Goal: Task Accomplishment & Management: Manage account settings

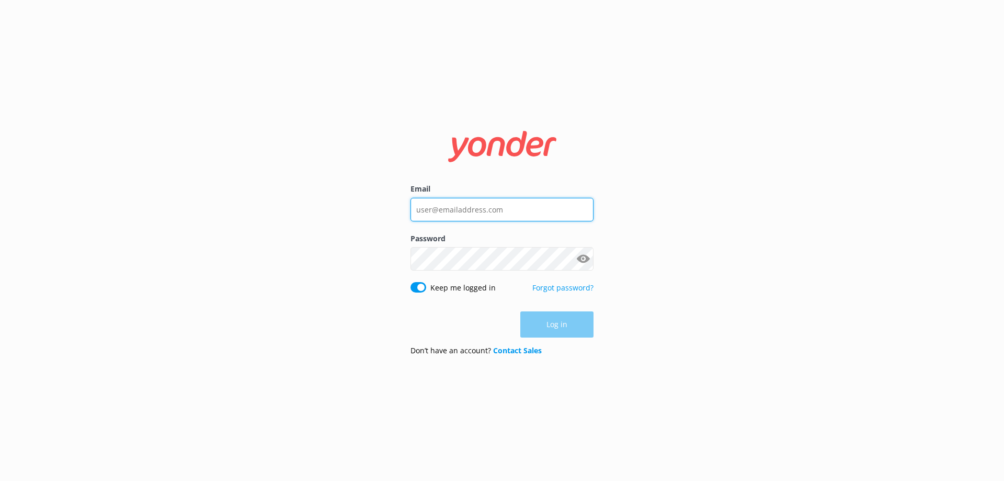
type input "[EMAIL_ADDRESS][DOMAIN_NAME]"
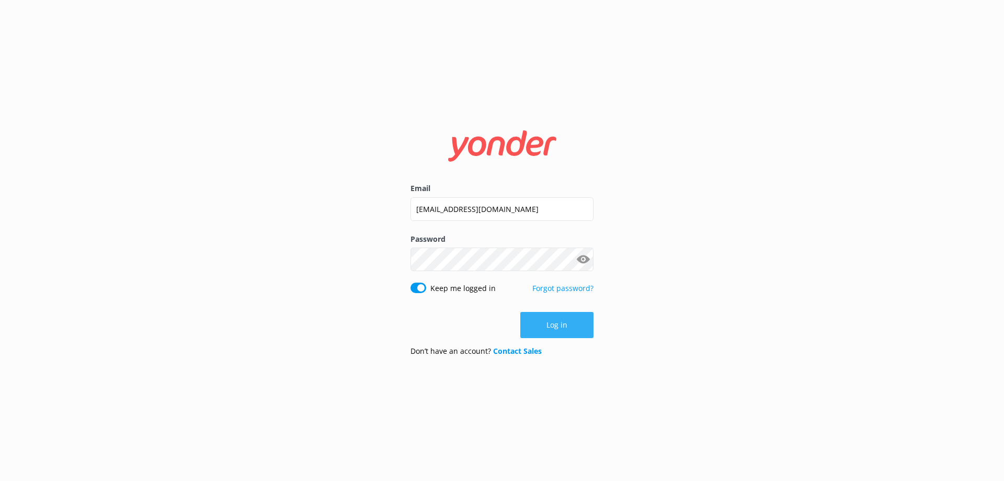
click at [539, 320] on button "Log in" at bounding box center [556, 325] width 73 height 26
